Goal: Communication & Community: Answer question/provide support

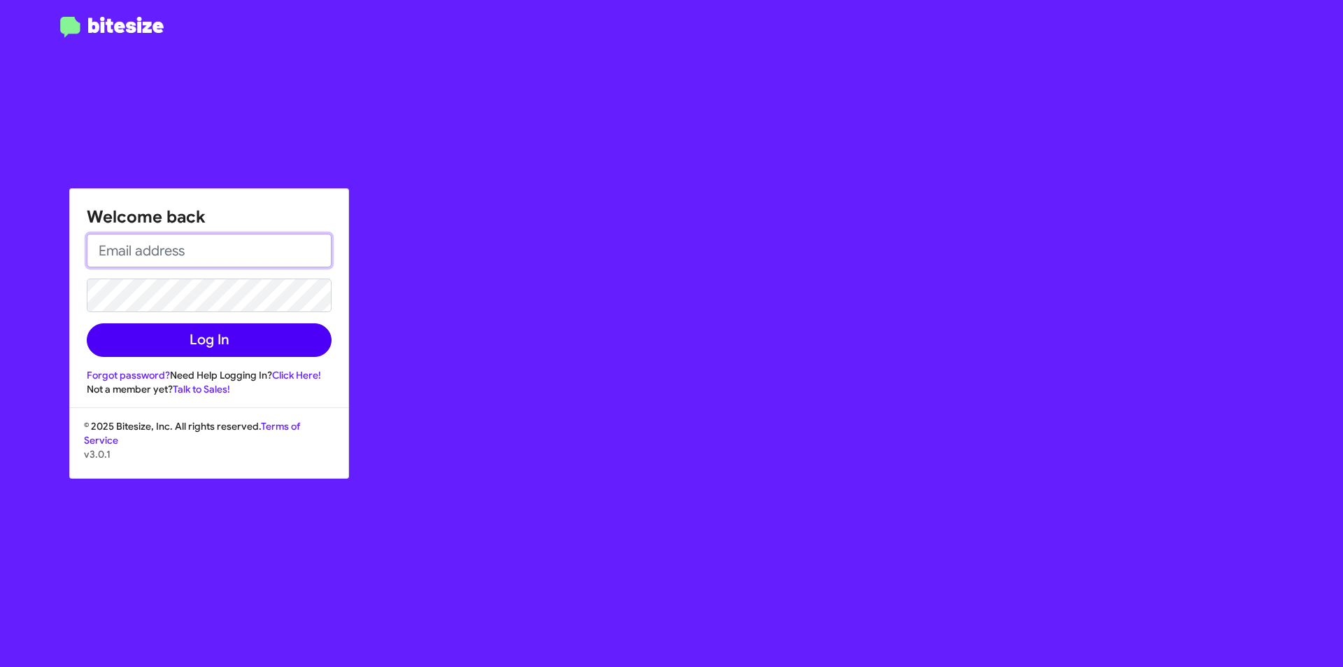
type input "[EMAIL_ADDRESS][DOMAIN_NAME]"
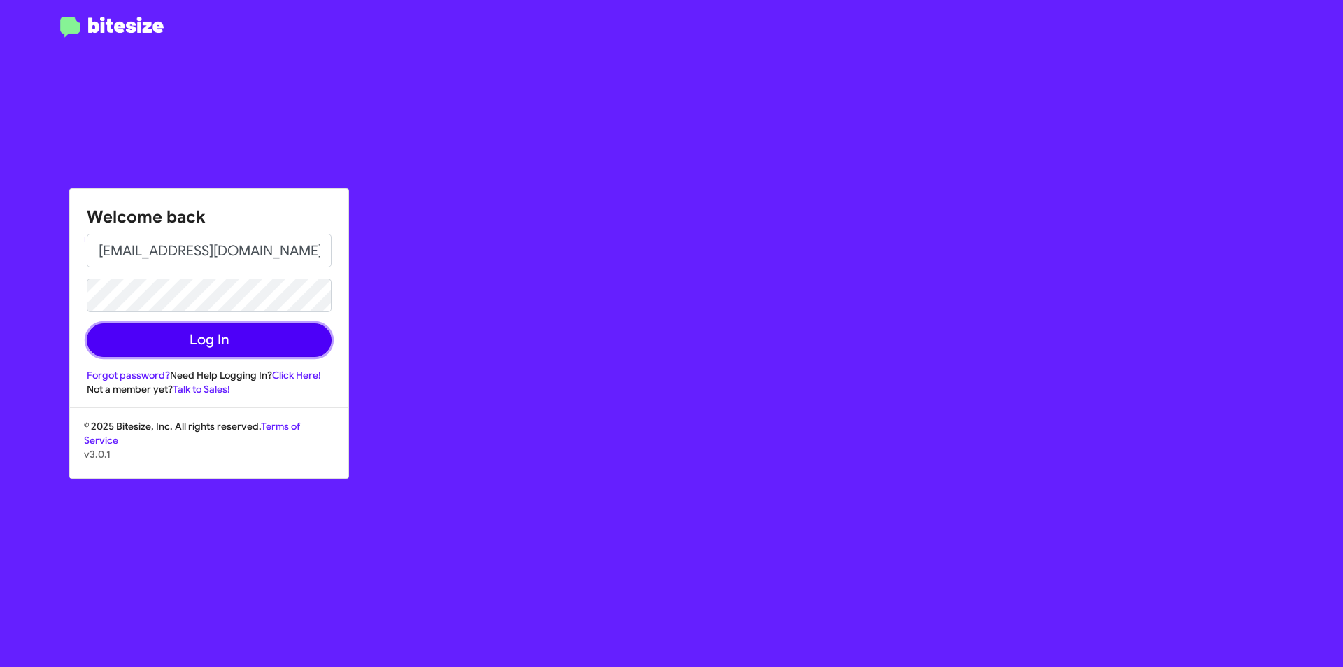
click at [204, 334] on button "Log In" at bounding box center [209, 340] width 245 height 34
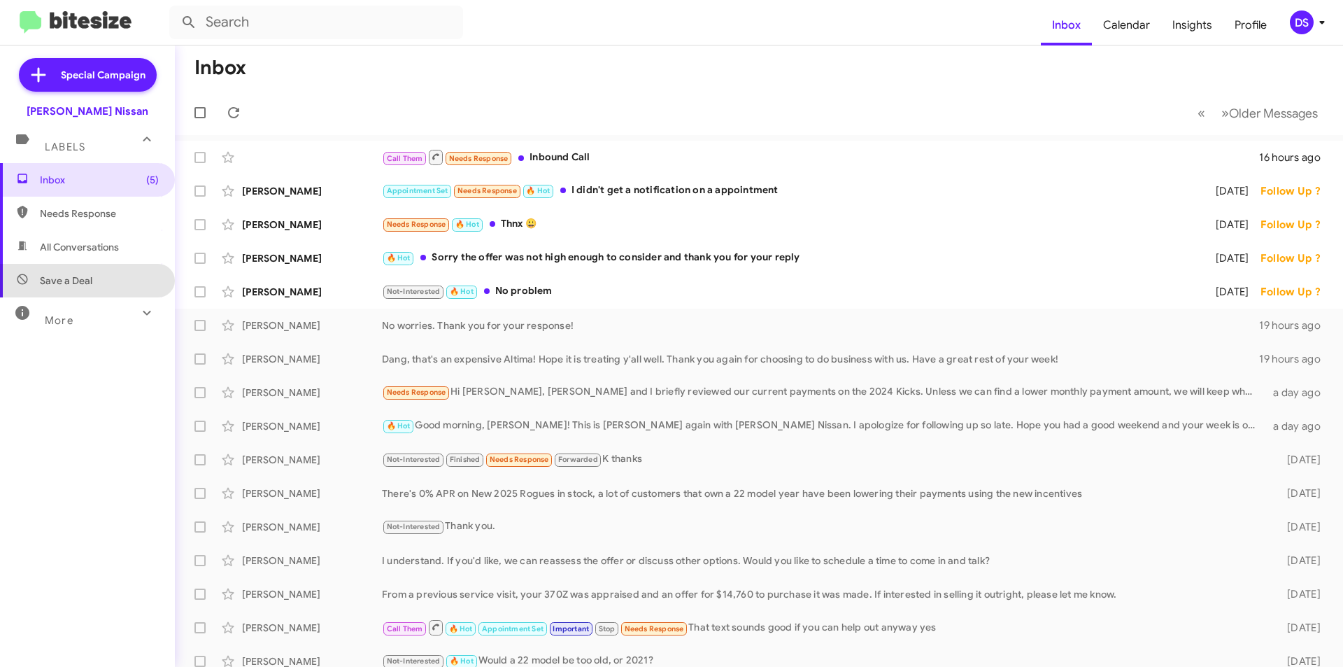
click at [98, 264] on span "Save a Deal" at bounding box center [87, 281] width 175 height 34
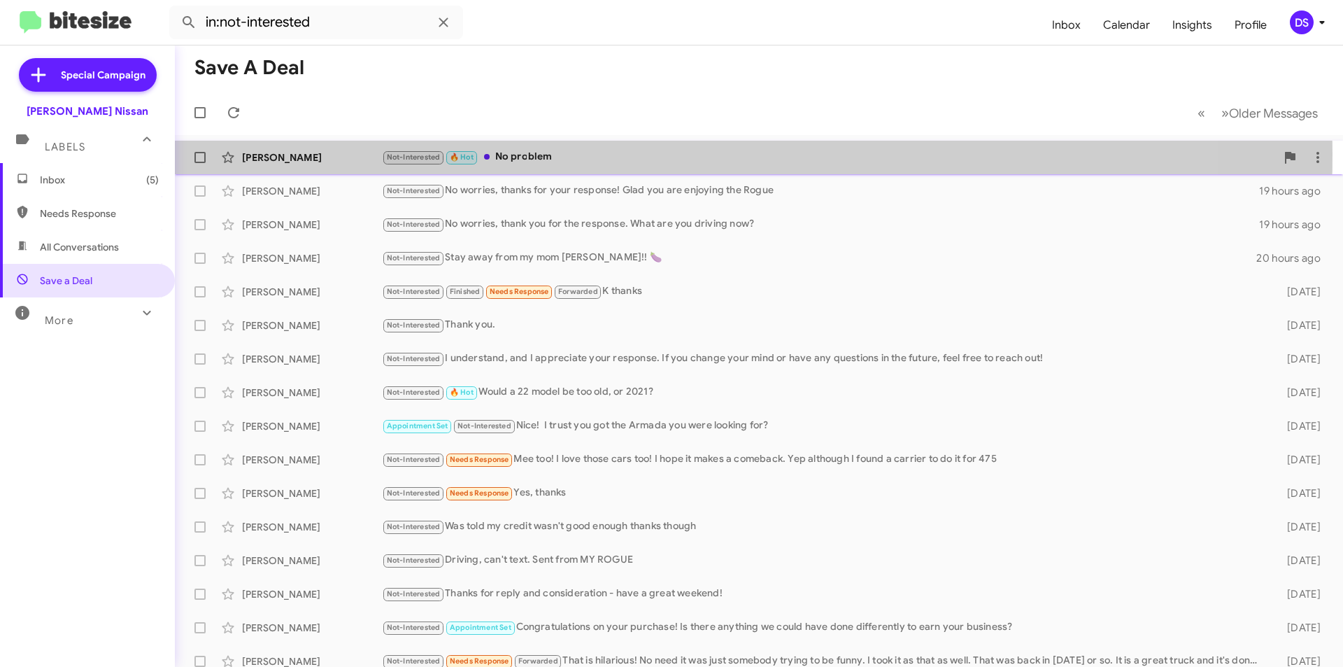
click at [298, 154] on div "[PERSON_NAME]" at bounding box center [312, 157] width 140 height 14
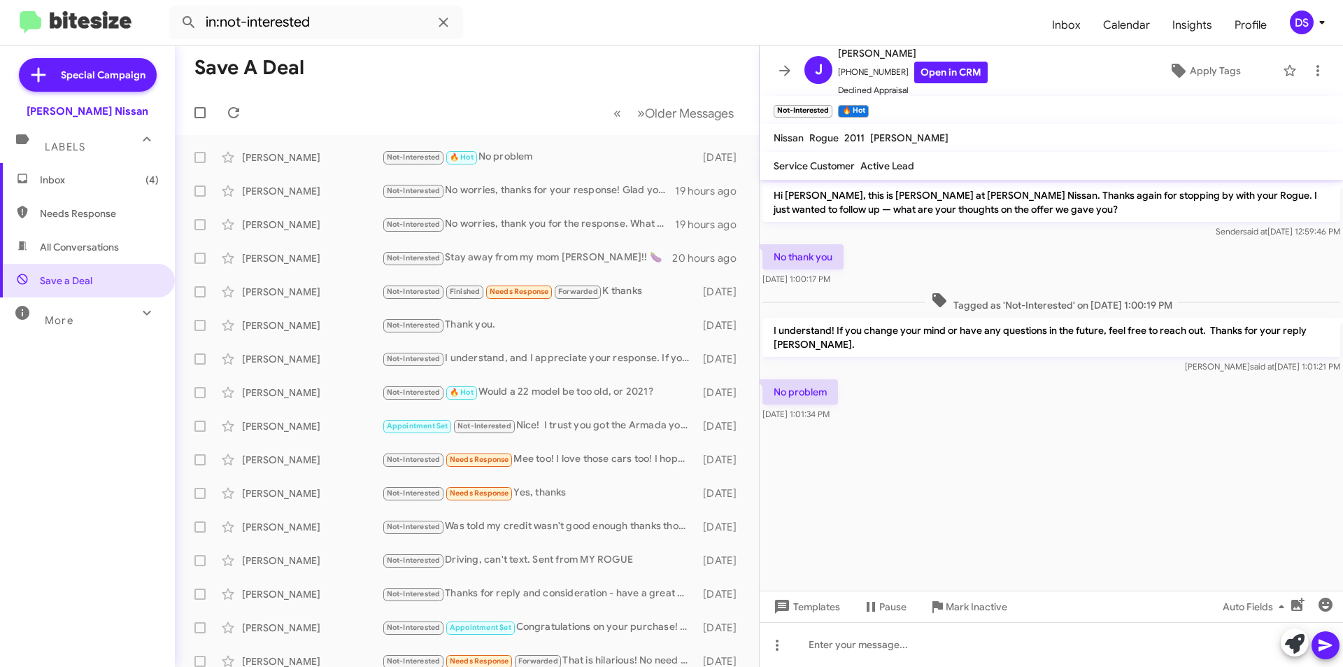
click at [108, 248] on span "All Conversations" at bounding box center [79, 247] width 79 height 14
type input "in:all-conversations"
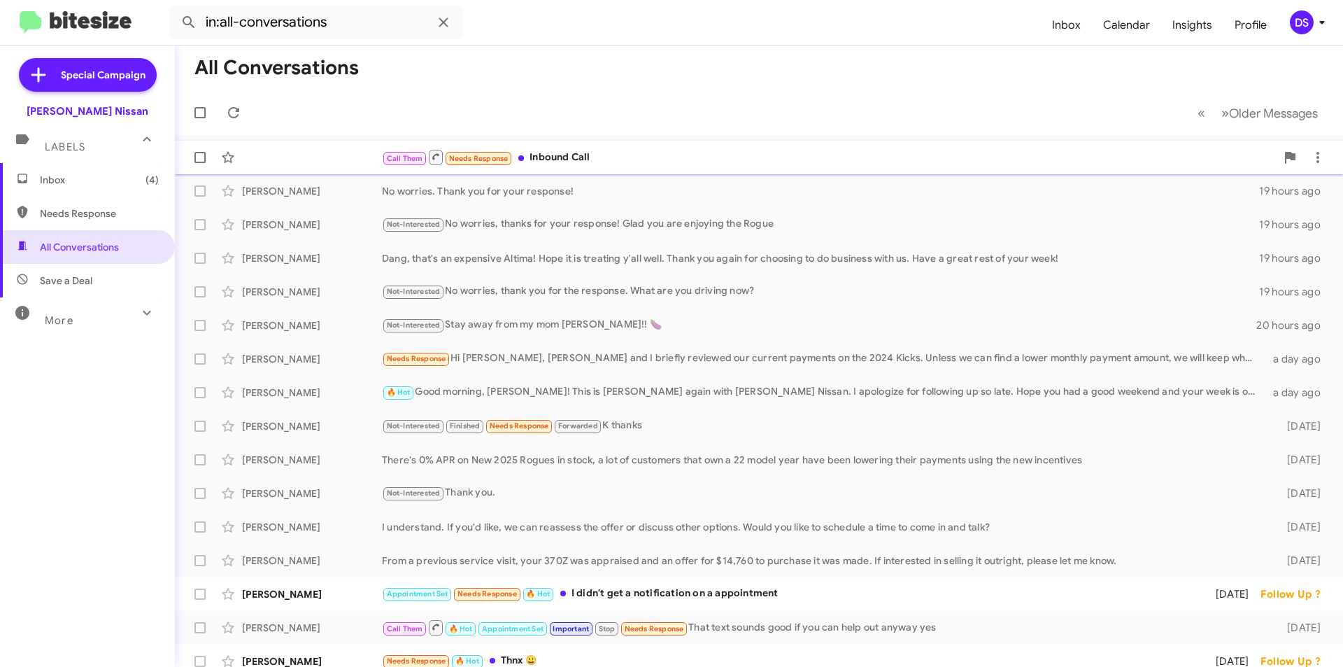
click at [592, 152] on div "Call Them Needs Response Inbound Call" at bounding box center [829, 156] width 894 height 17
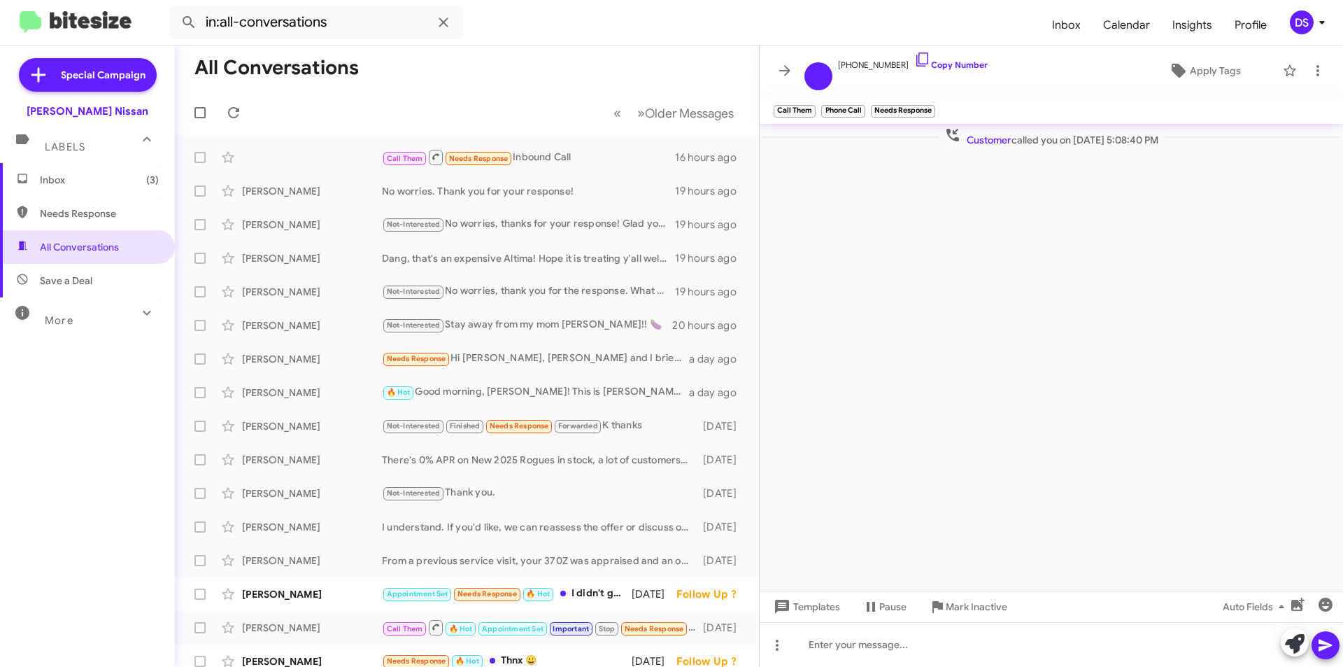
click at [83, 176] on span "Inbox (3)" at bounding box center [99, 180] width 119 height 14
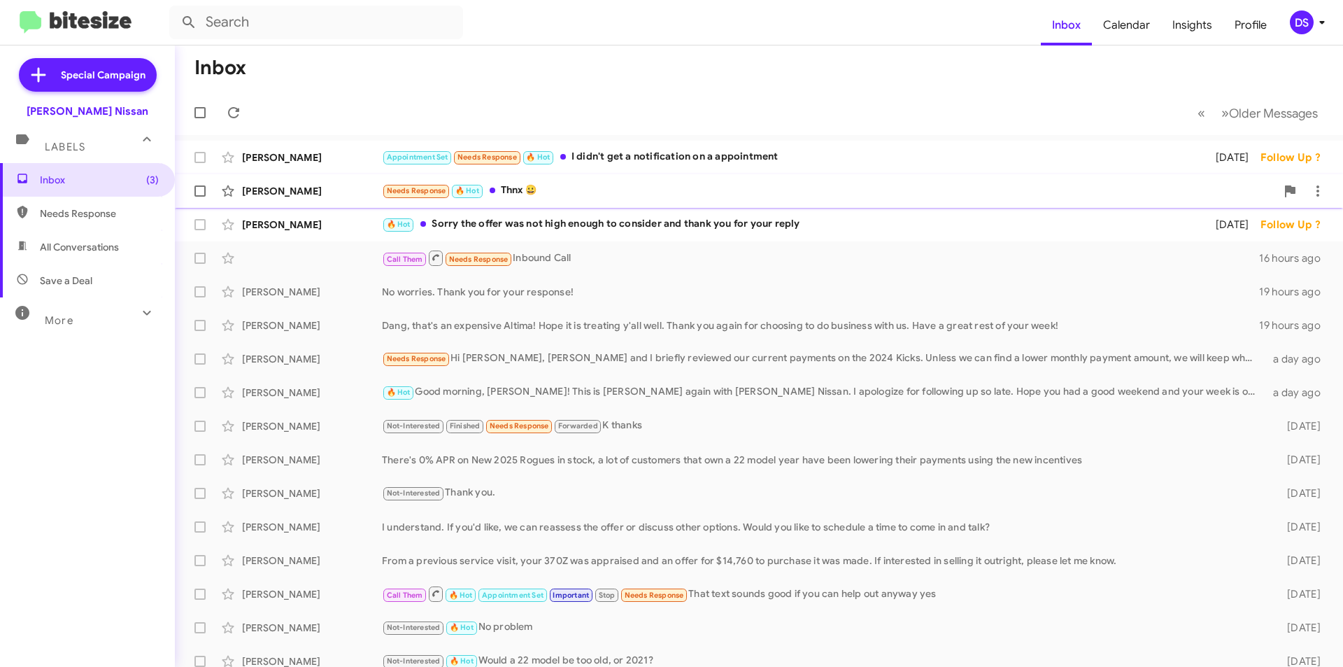
click at [512, 180] on div "[PERSON_NAME] Needs Response 🔥 Hot Thnx 😀 [DATE] Follow Up ?" at bounding box center [759, 191] width 1146 height 28
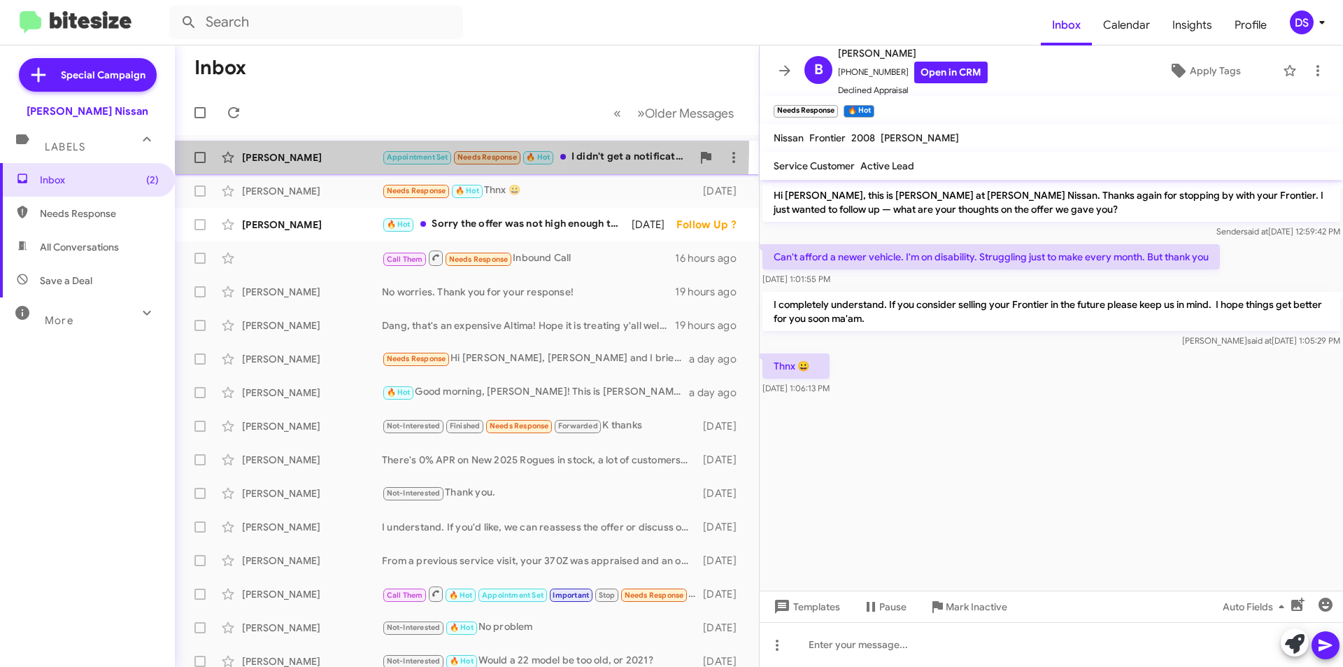
click at [303, 148] on div "[PERSON_NAME] Appointment Set Needs Response 🔥 Hot I didn't get a notification …" at bounding box center [467, 157] width 562 height 28
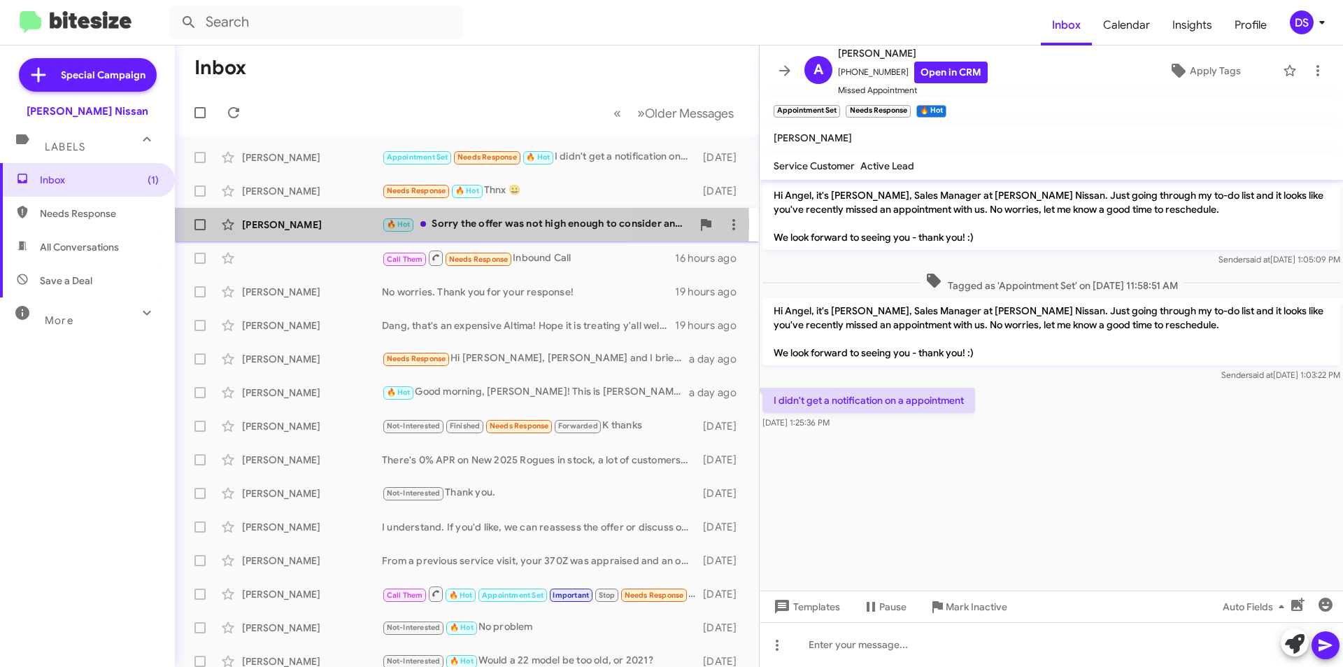
click at [334, 223] on div "[PERSON_NAME]" at bounding box center [312, 225] width 140 height 14
